Goal: Information Seeking & Learning: Learn about a topic

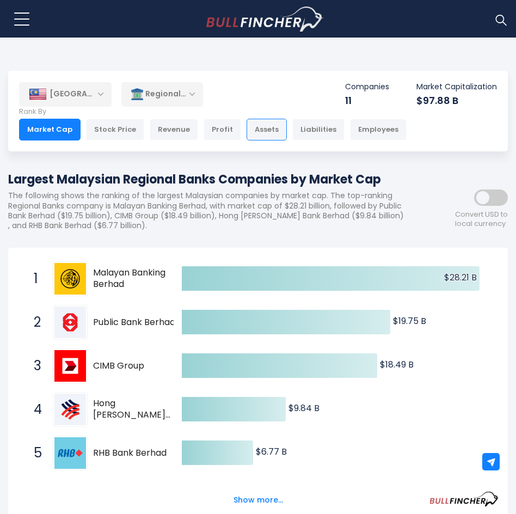
click at [252, 124] on div "Assets" at bounding box center [267, 130] width 40 height 22
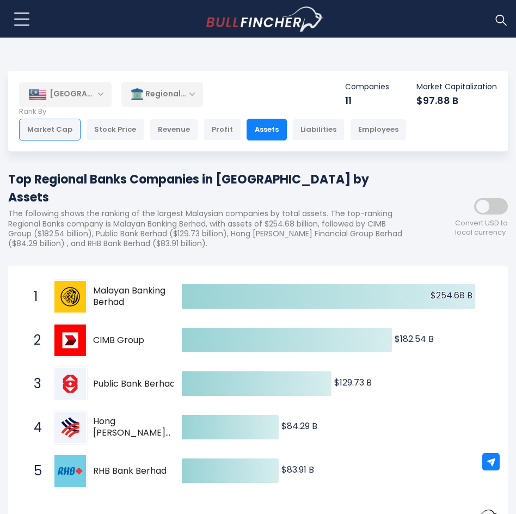
click at [48, 134] on div "Market Cap" at bounding box center [50, 130] width 62 height 22
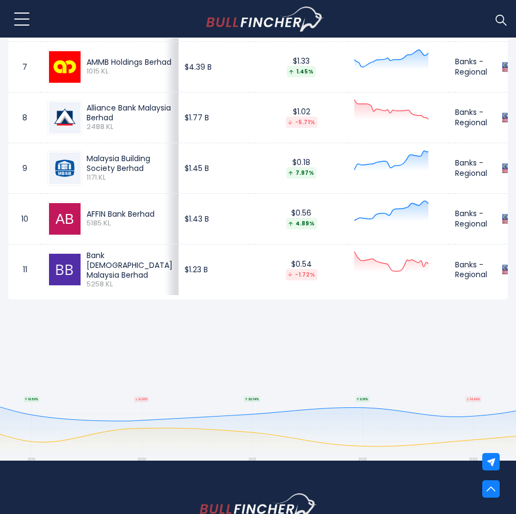
scroll to position [871, 0]
